Goal: Task Accomplishment & Management: Complete application form

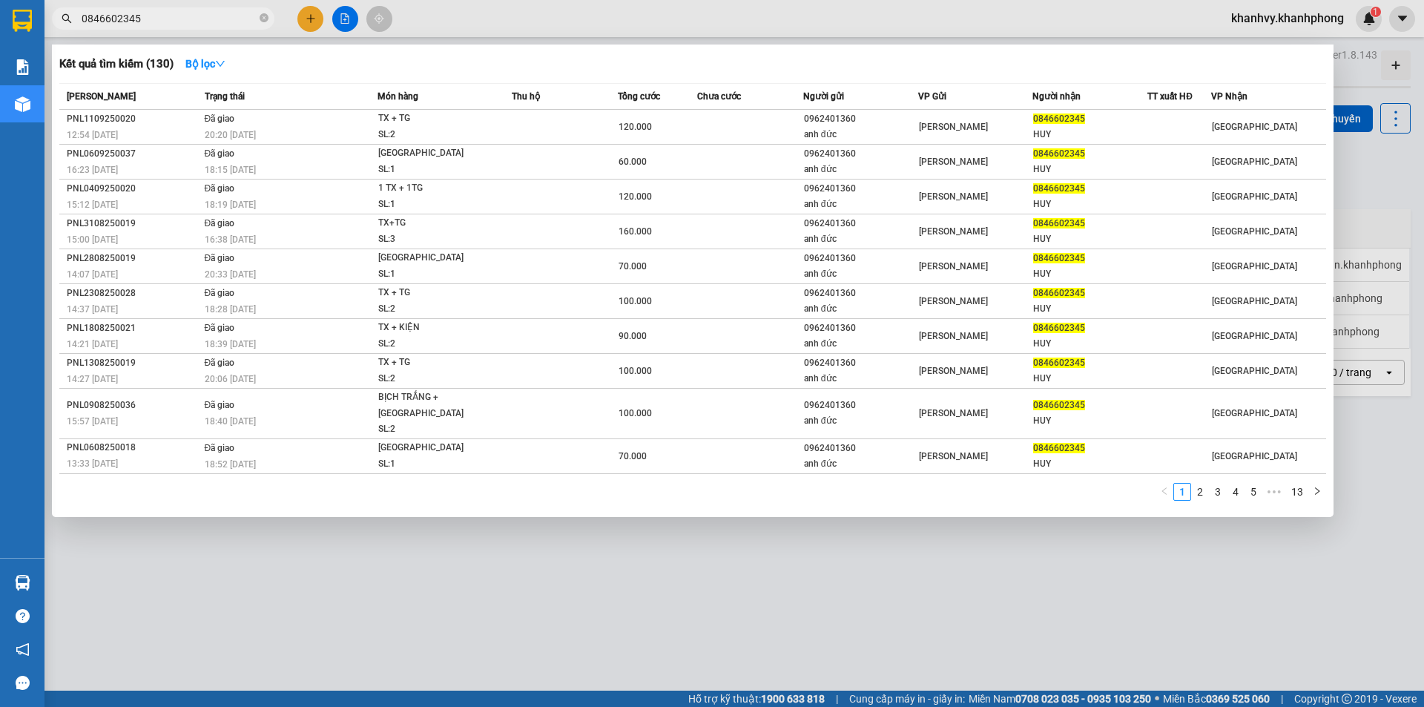
click at [316, 18] on div at bounding box center [712, 353] width 1424 height 707
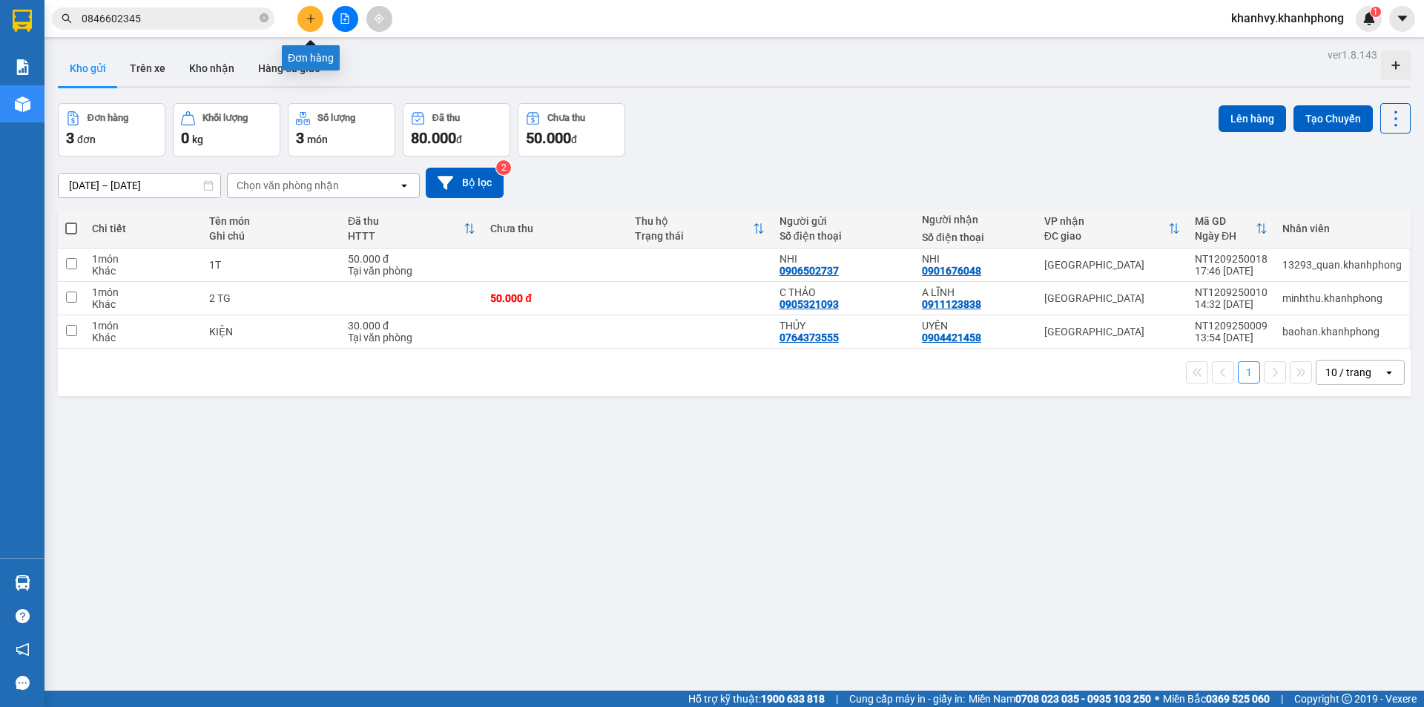
click at [305, 26] on button at bounding box center [310, 19] width 26 height 26
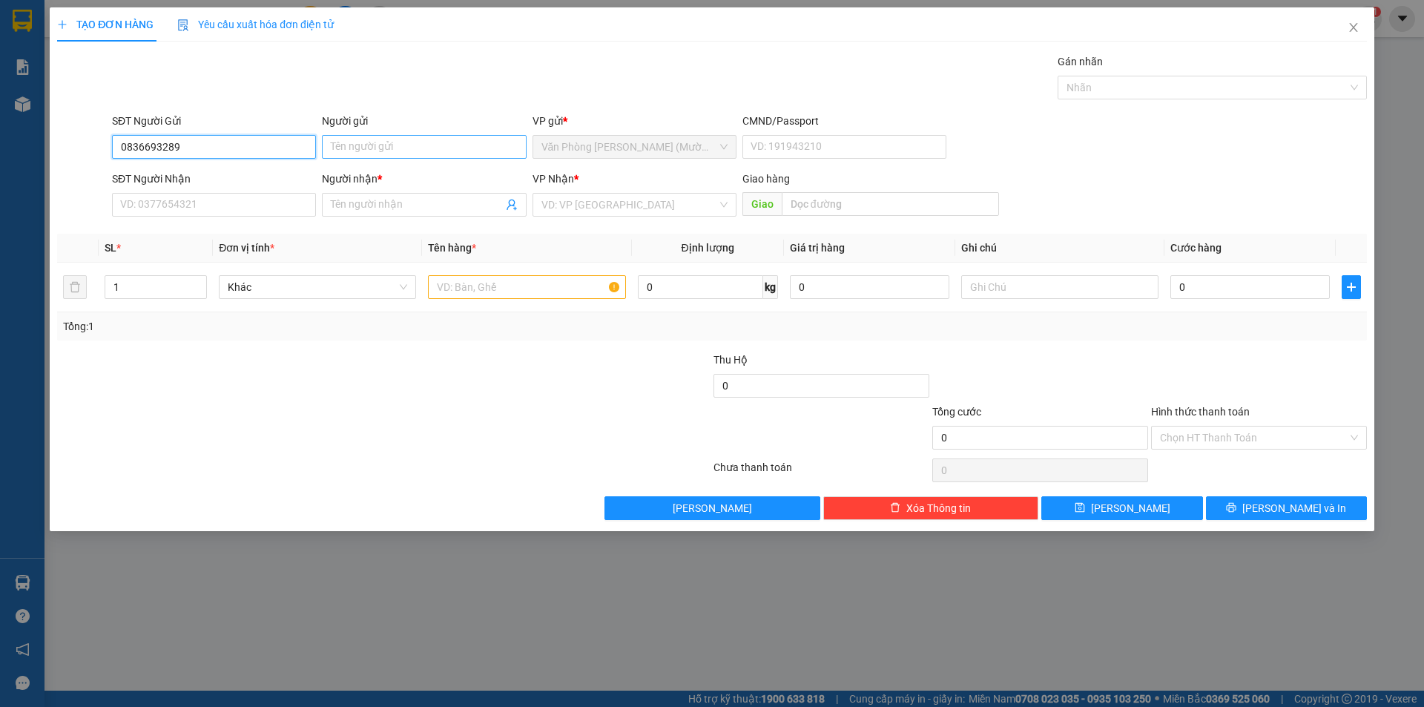
type input "0836693289"
click at [398, 149] on input "Người gửi" at bounding box center [424, 147] width 204 height 24
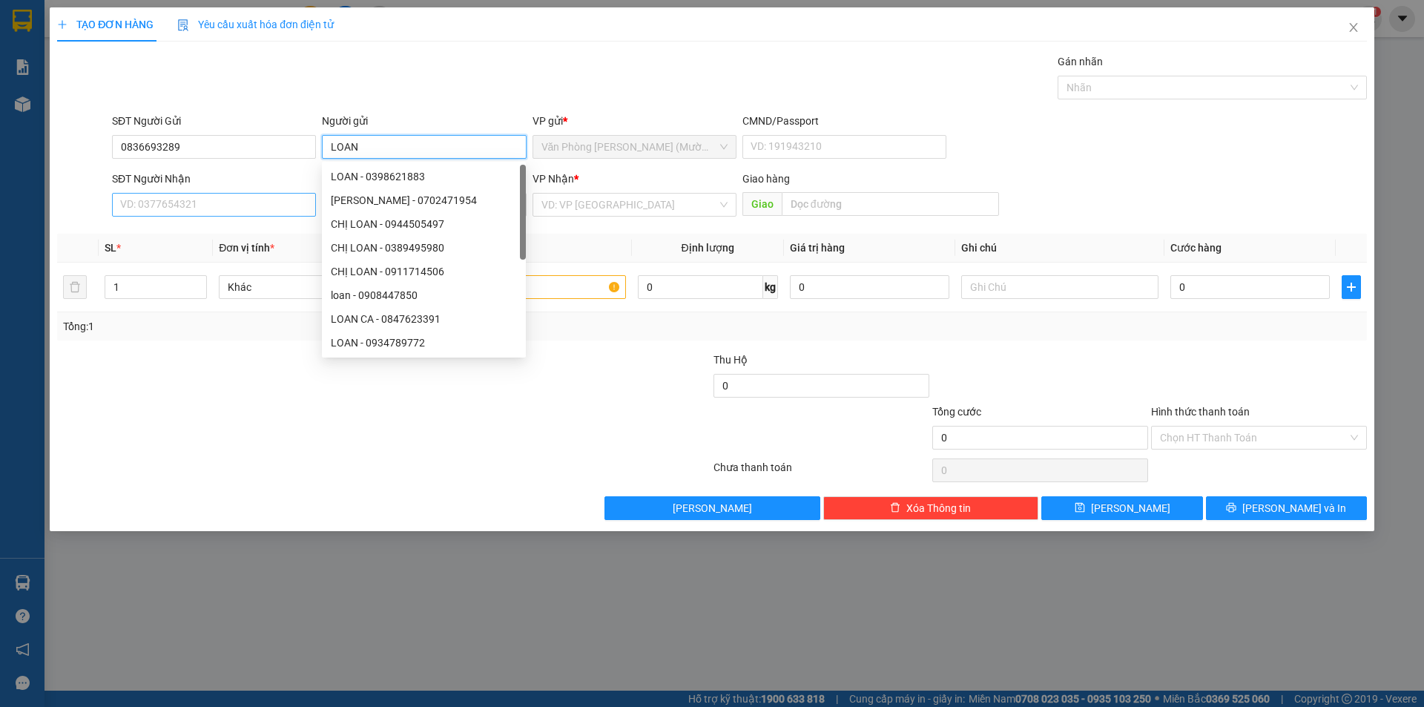
type input "LOAN"
click at [231, 203] on input "SĐT Người Nhận" at bounding box center [214, 205] width 204 height 24
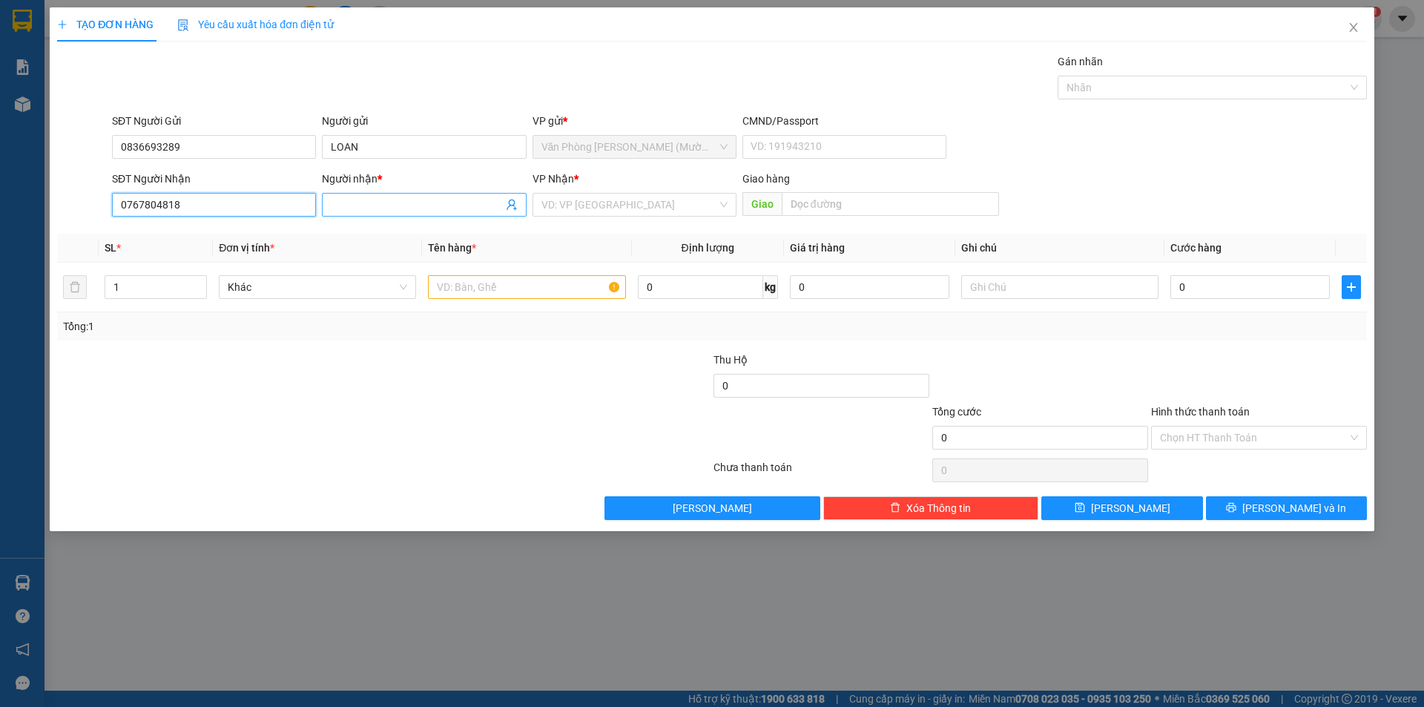
type input "0767804818"
click at [407, 203] on input "Người nhận *" at bounding box center [416, 205] width 171 height 16
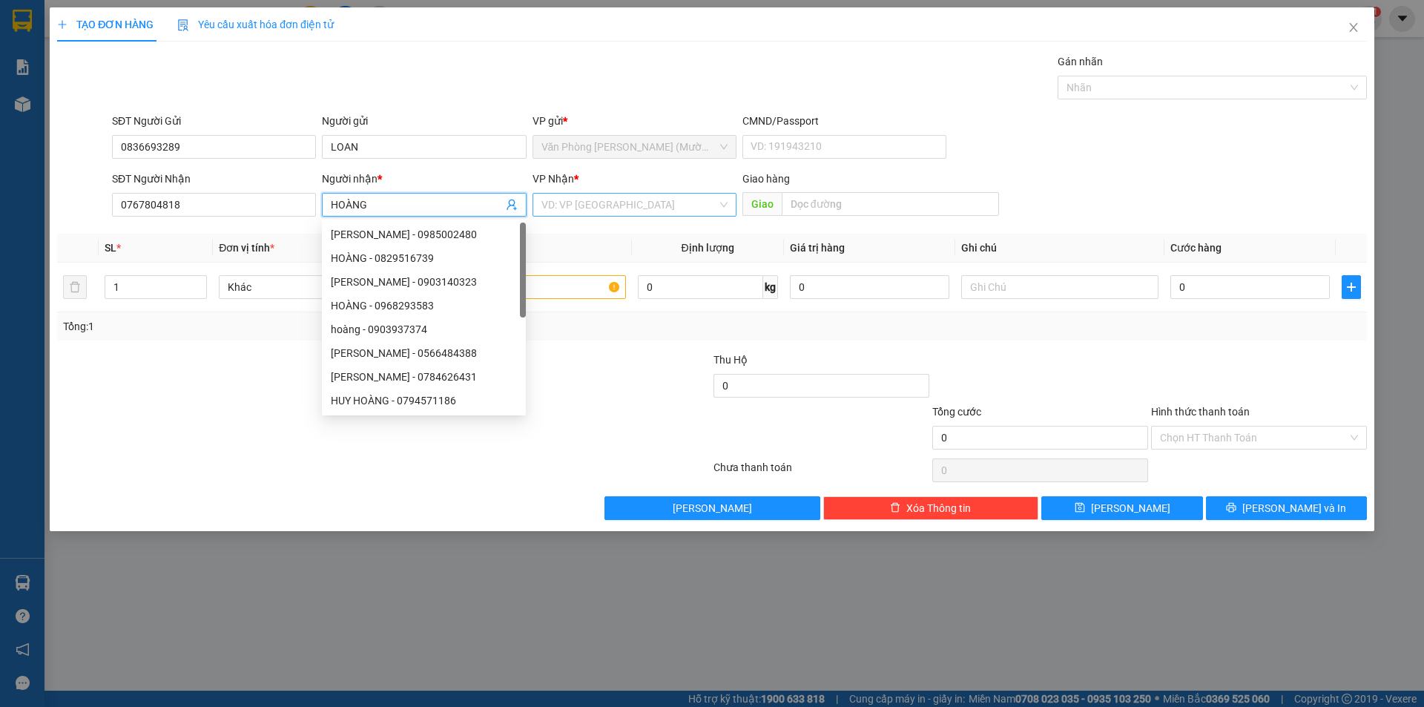
type input "HOÀNG"
click at [665, 198] on input "search" at bounding box center [630, 205] width 176 height 22
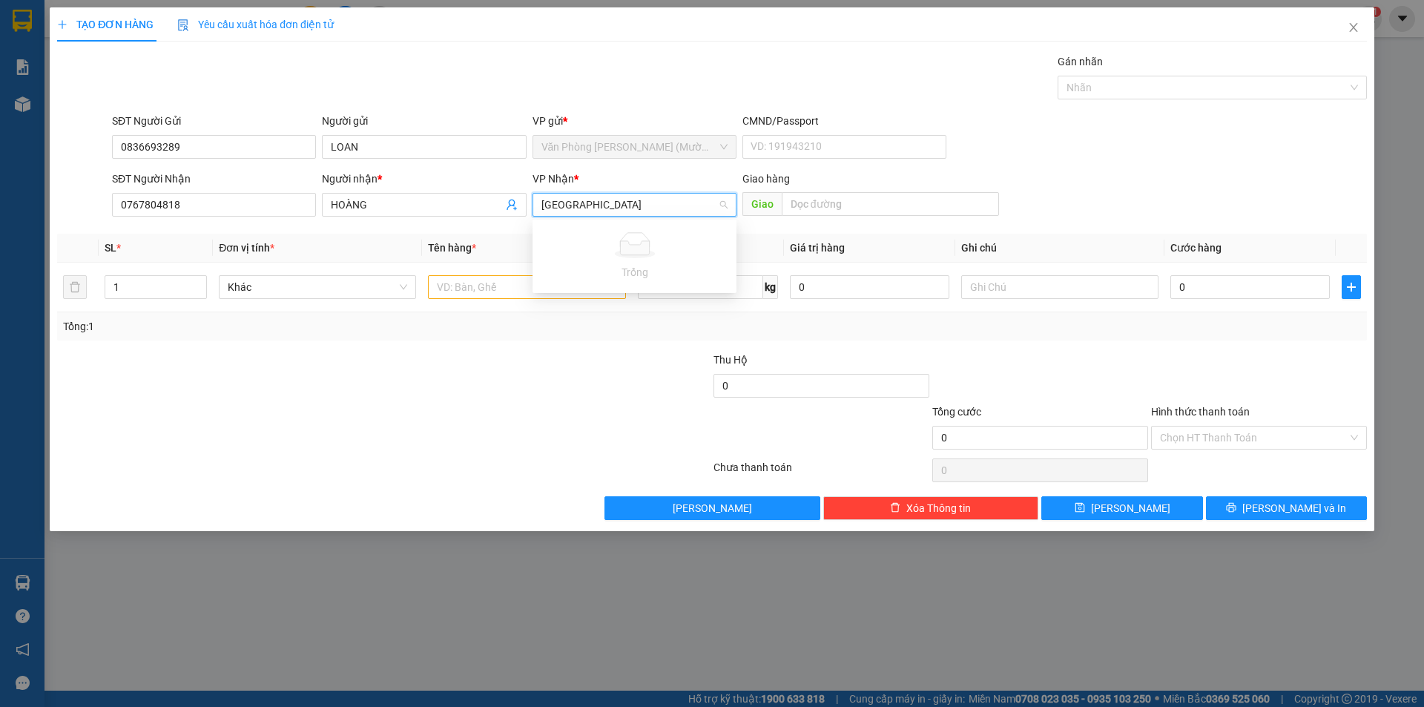
type input "[GEOGRAPHIC_DATA]"
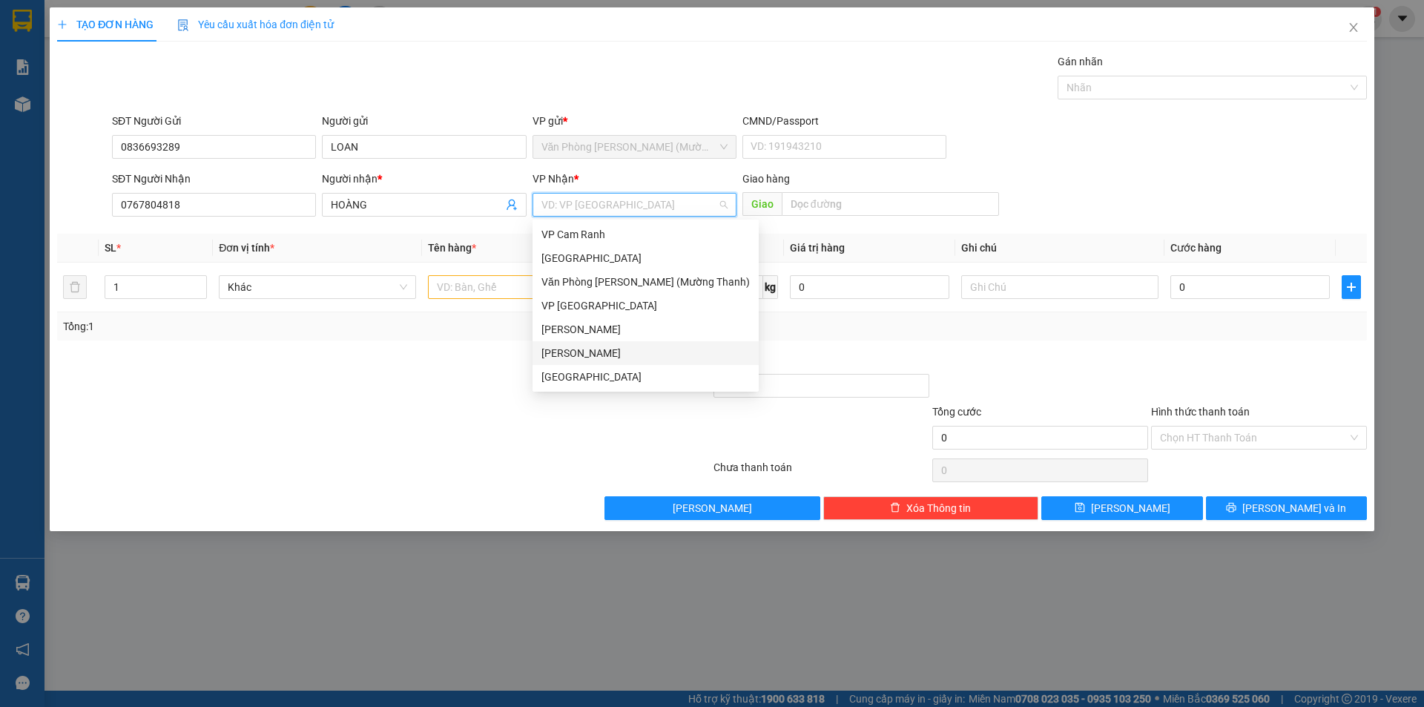
click at [562, 351] on div "[PERSON_NAME]" at bounding box center [646, 353] width 208 height 16
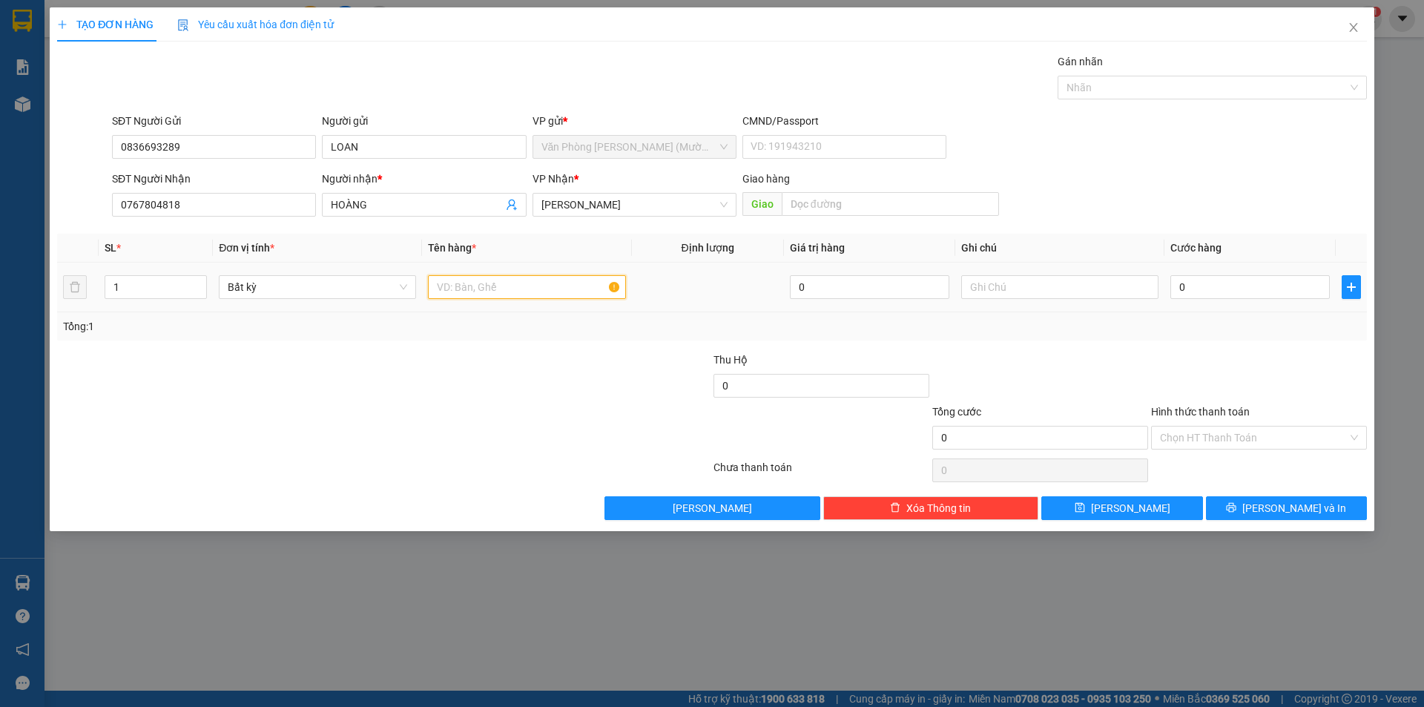
click at [463, 286] on input "text" at bounding box center [526, 287] width 197 height 24
type input "TX NHỎ"
click at [1236, 286] on input "0" at bounding box center [1251, 287] width 160 height 24
type input "4"
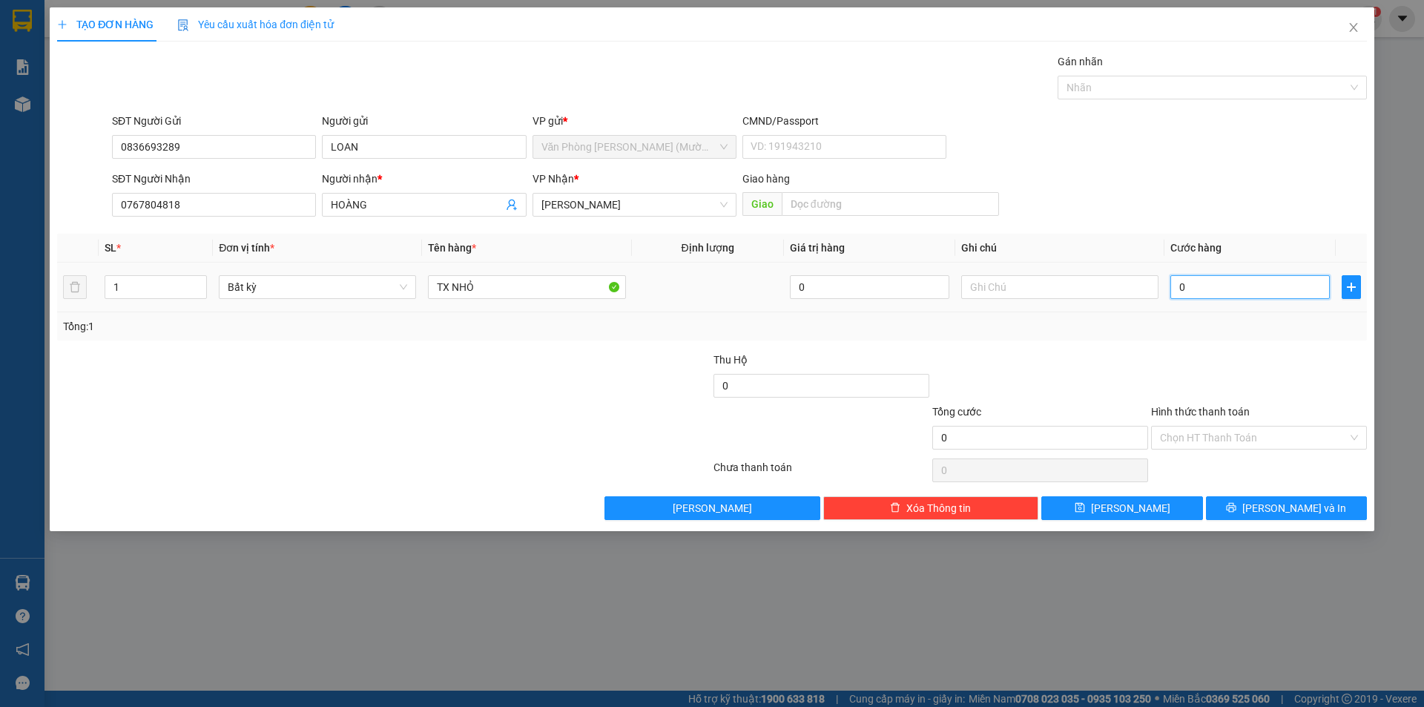
type input "4"
type input "40"
type input "40.000"
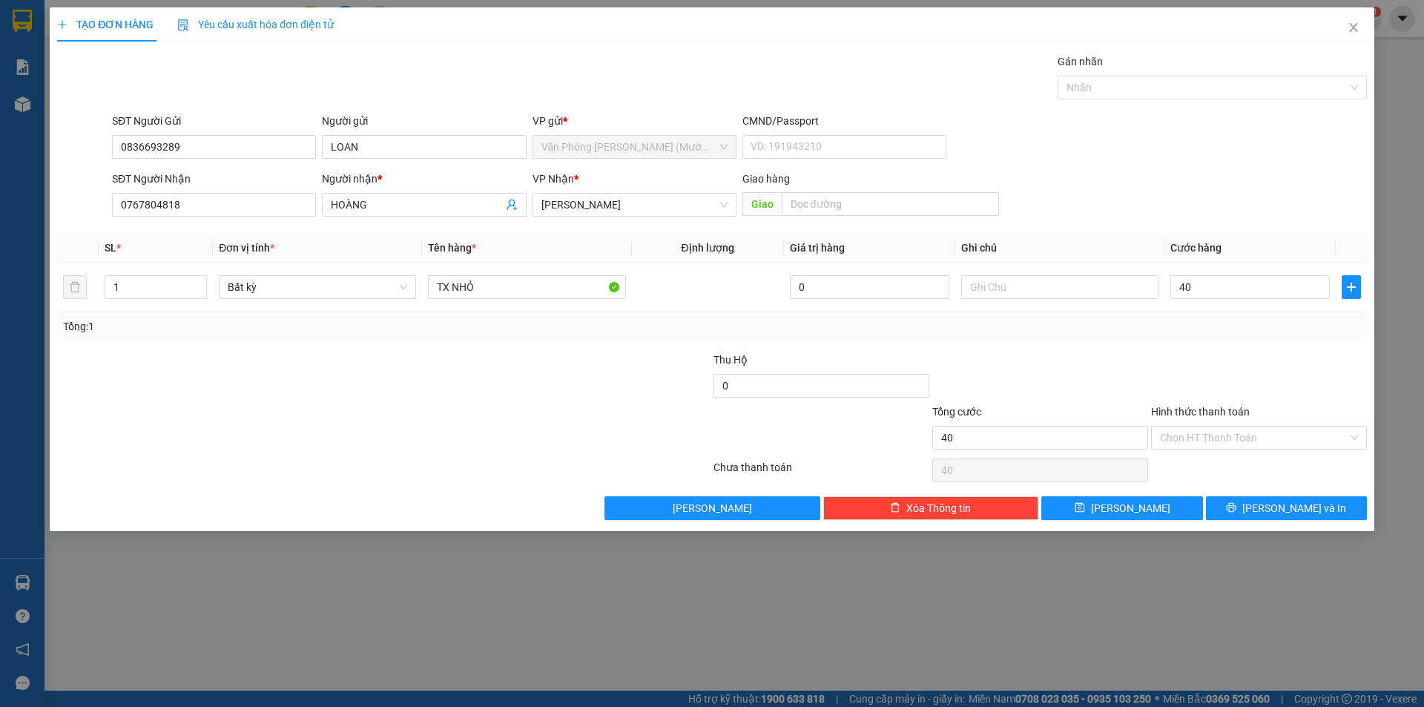
type input "40.000"
click at [1141, 359] on div at bounding box center [1040, 378] width 219 height 52
click at [1231, 434] on input "Hình thức thanh toán" at bounding box center [1254, 438] width 188 height 22
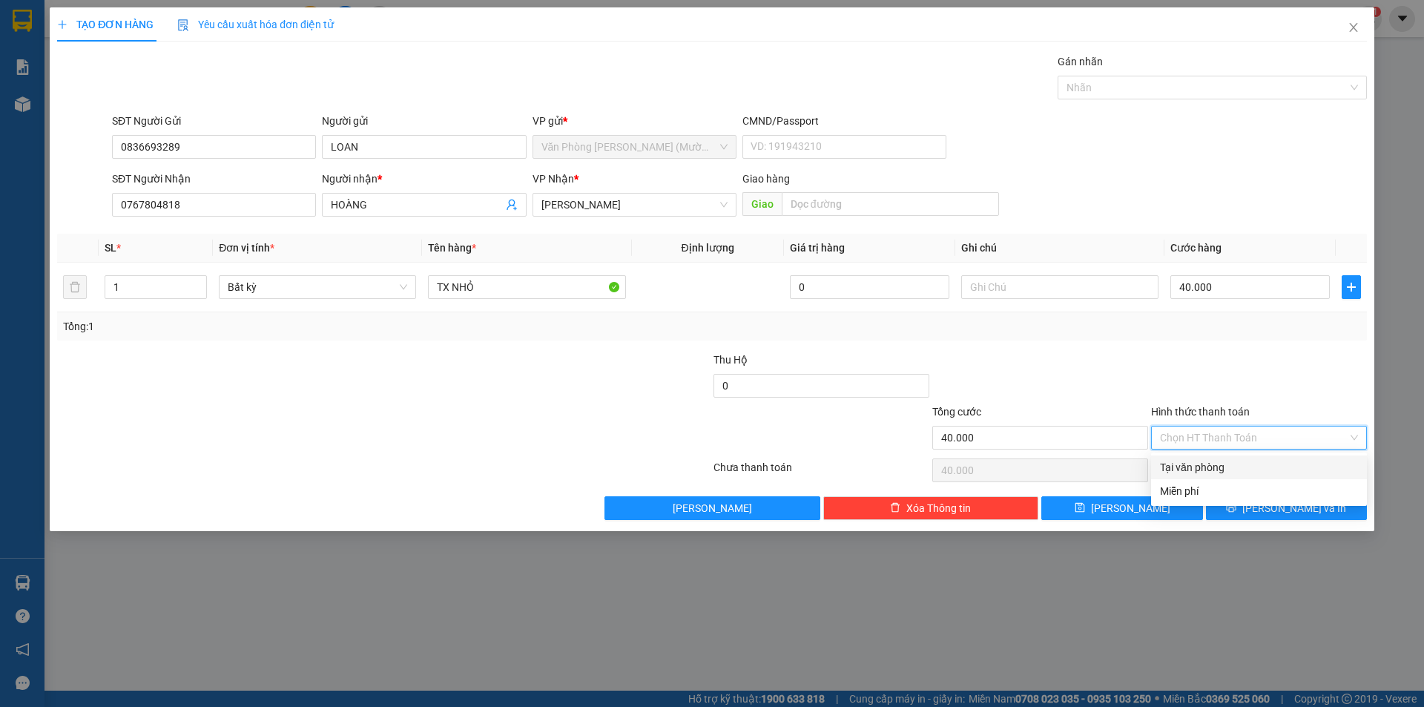
click at [1217, 465] on div "Tại văn phòng" at bounding box center [1259, 467] width 198 height 16
type input "0"
click at [1237, 513] on icon "printer" at bounding box center [1231, 507] width 10 height 10
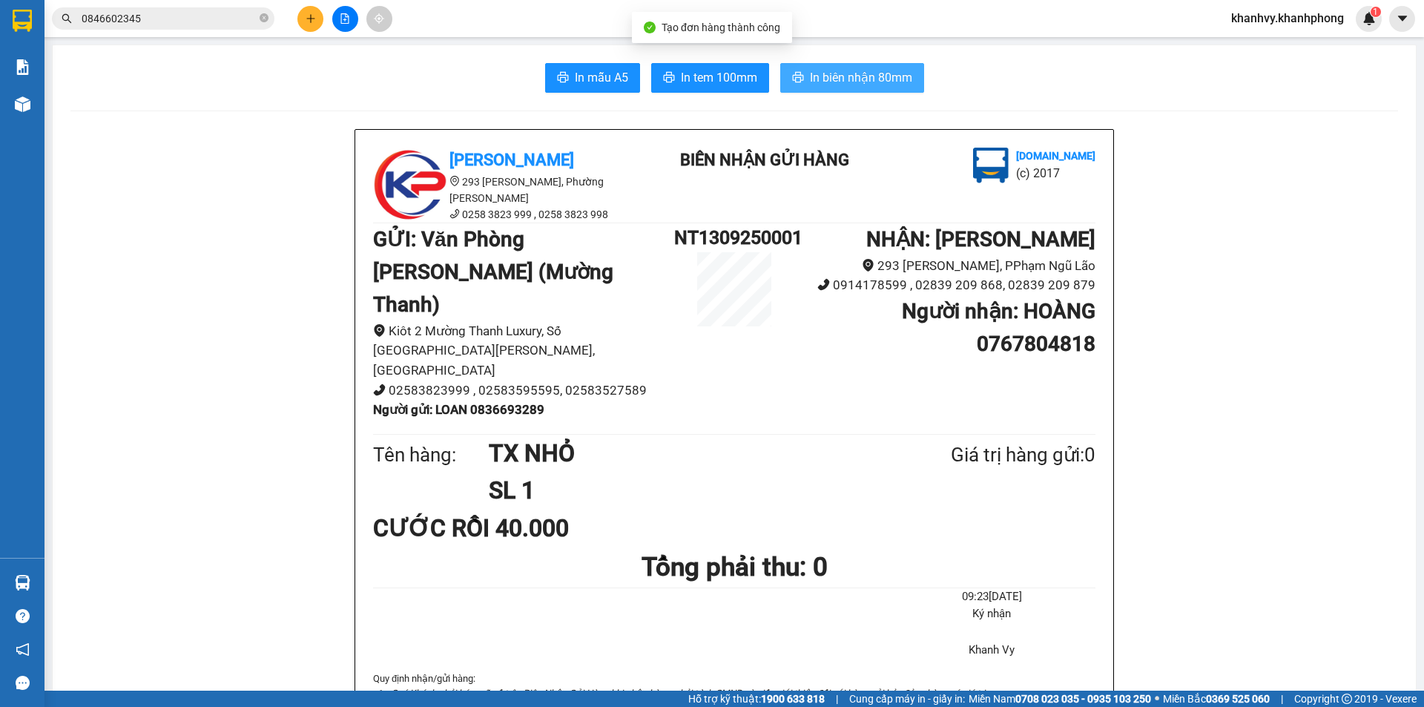
click at [847, 74] on span "In biên nhận 80mm" at bounding box center [861, 77] width 102 height 19
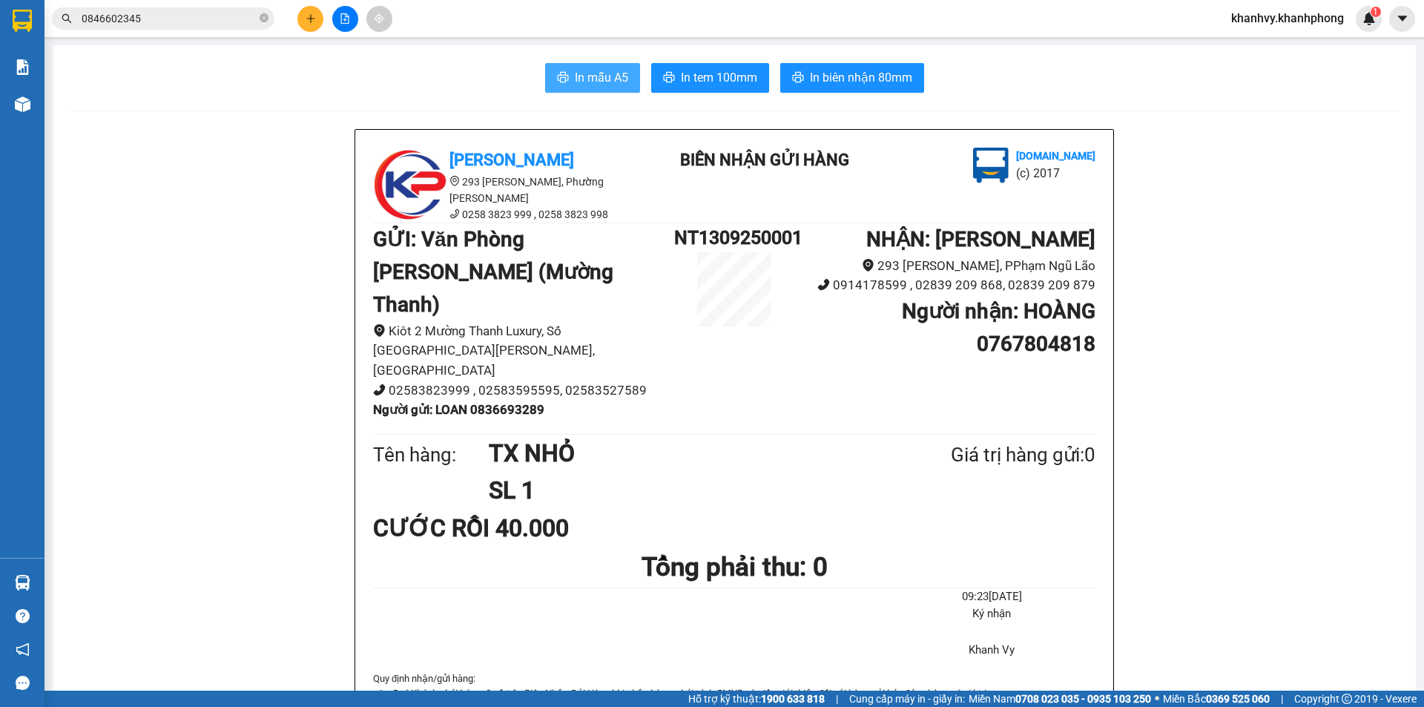
click at [562, 82] on icon "printer" at bounding box center [563, 77] width 12 height 12
click at [902, 312] on b "Người nhận : HOÀNG 0767804818" at bounding box center [999, 327] width 194 height 57
